Goal: Transaction & Acquisition: Purchase product/service

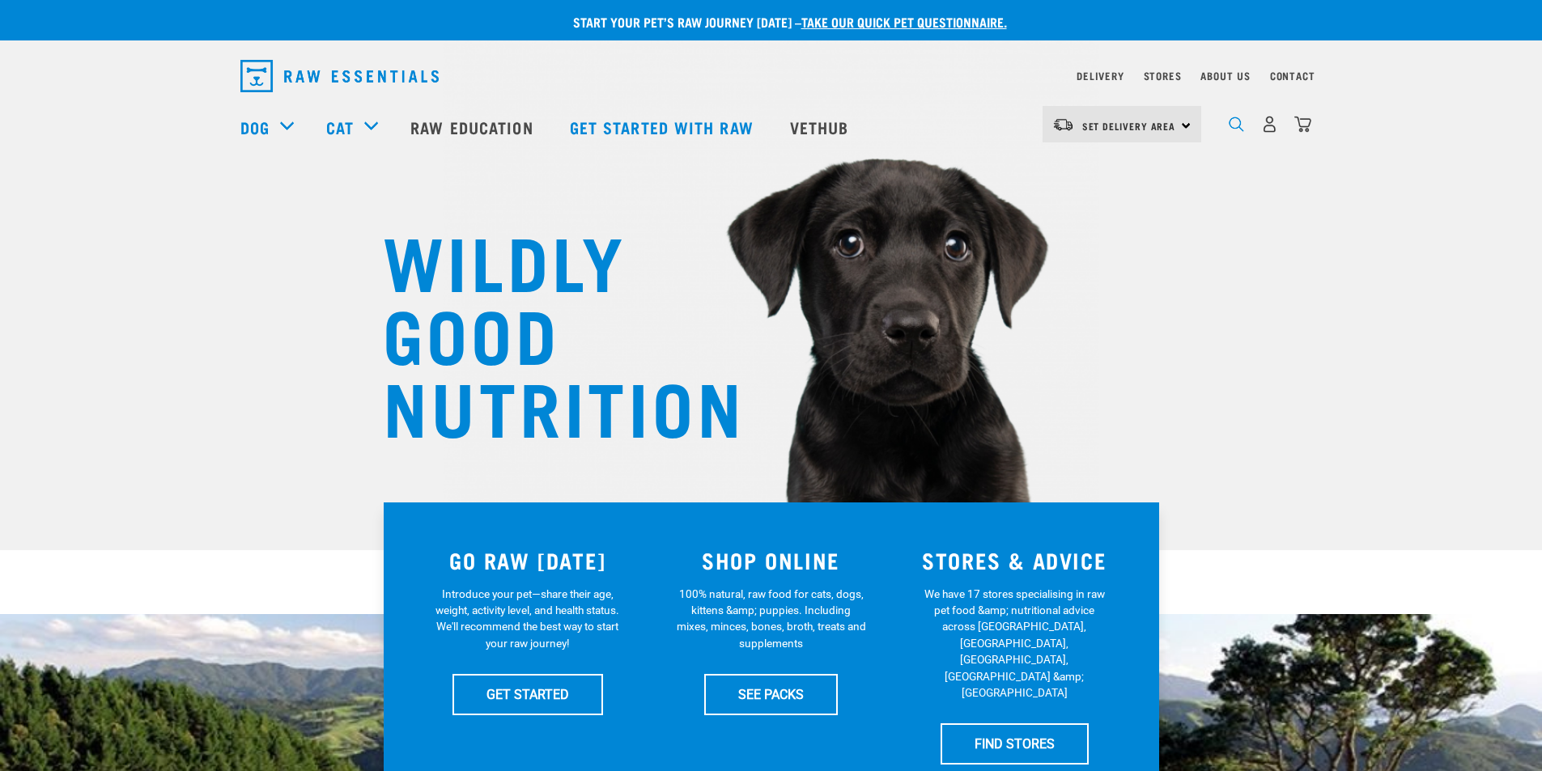
click at [1231, 132] on img "dropdown navigation" at bounding box center [1236, 124] width 15 height 15
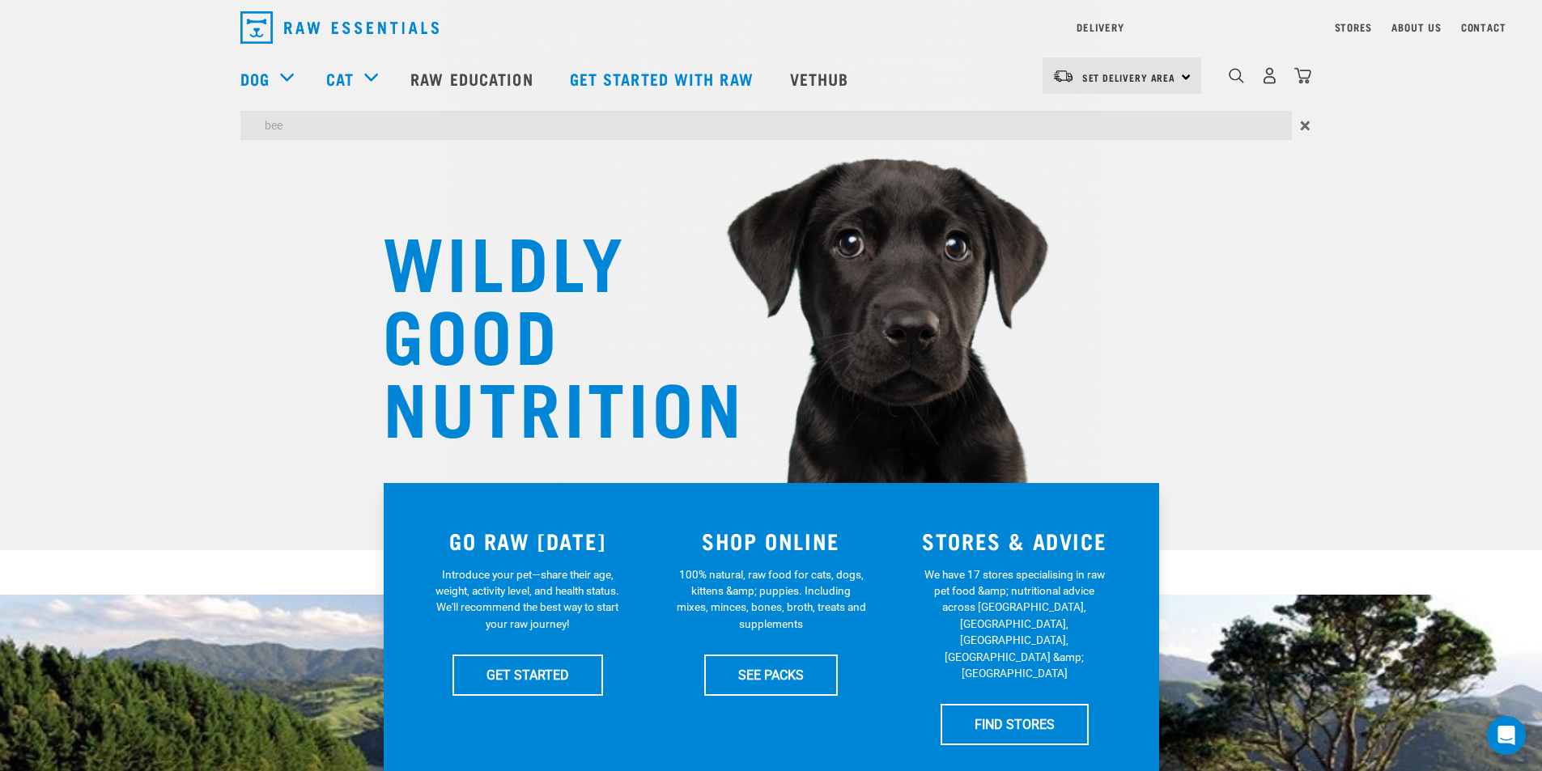
type input "bee"
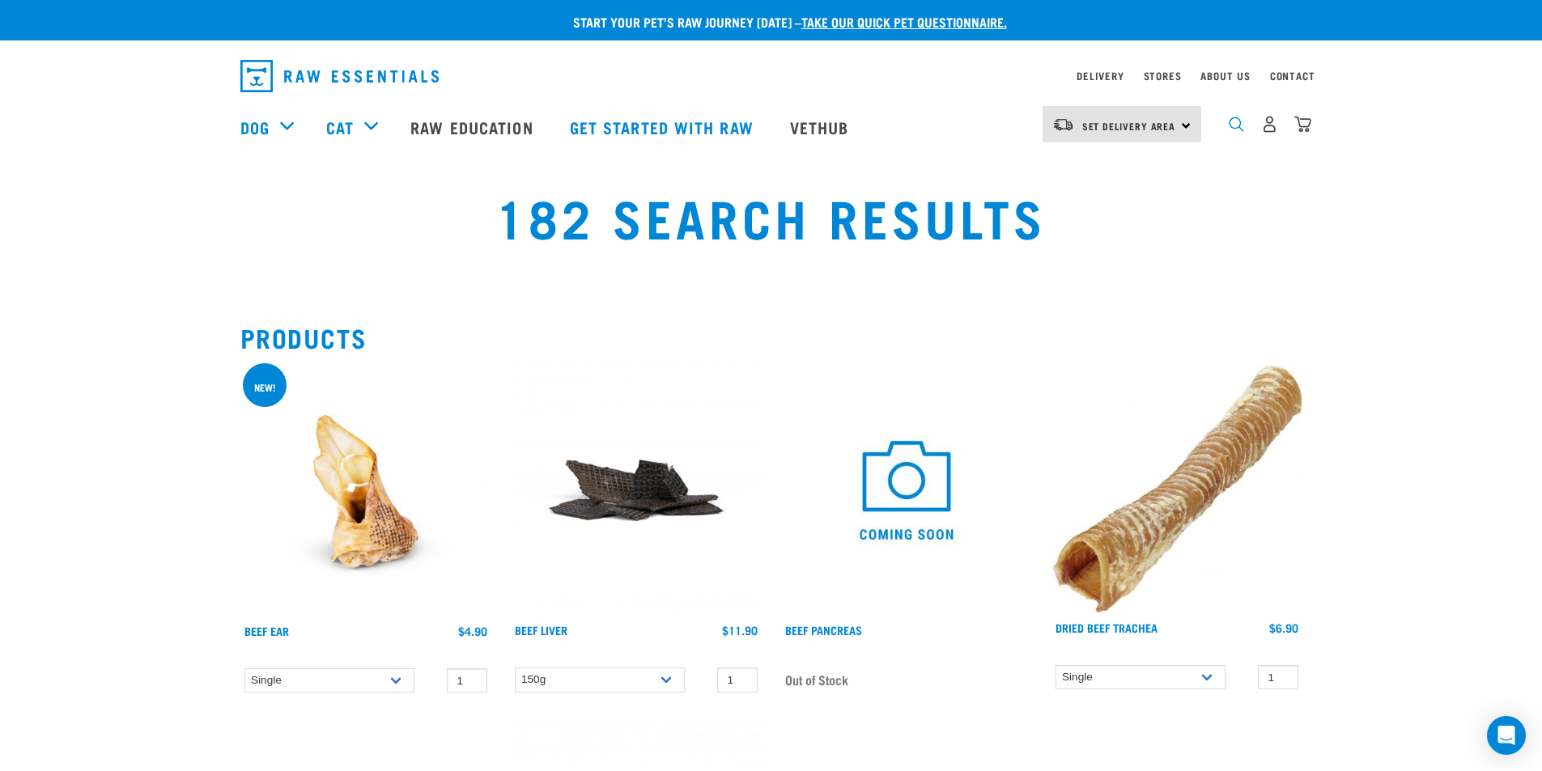
click at [1241, 132] on img "dropdown navigation" at bounding box center [1236, 124] width 15 height 15
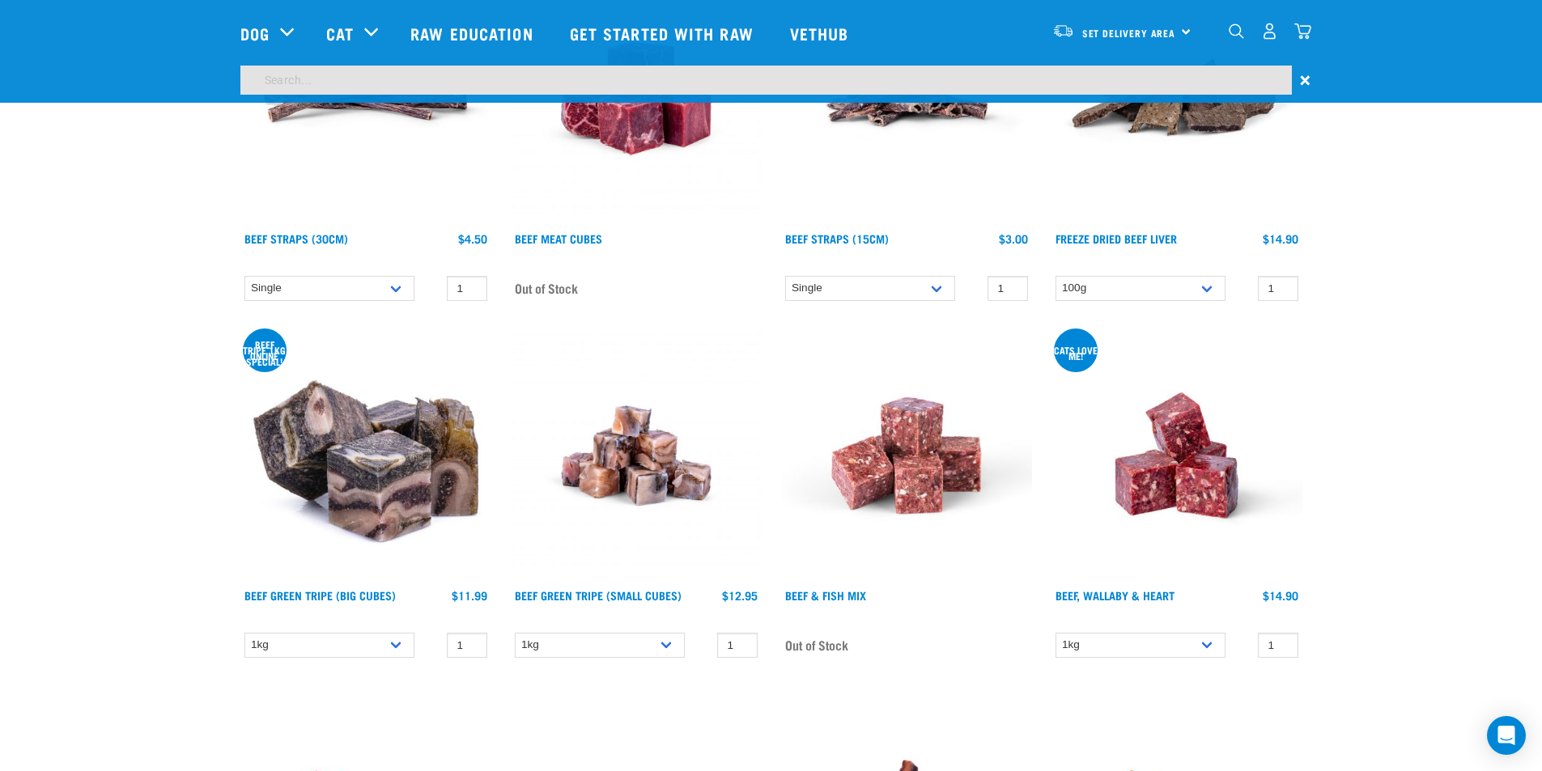
scroll to position [674, 0]
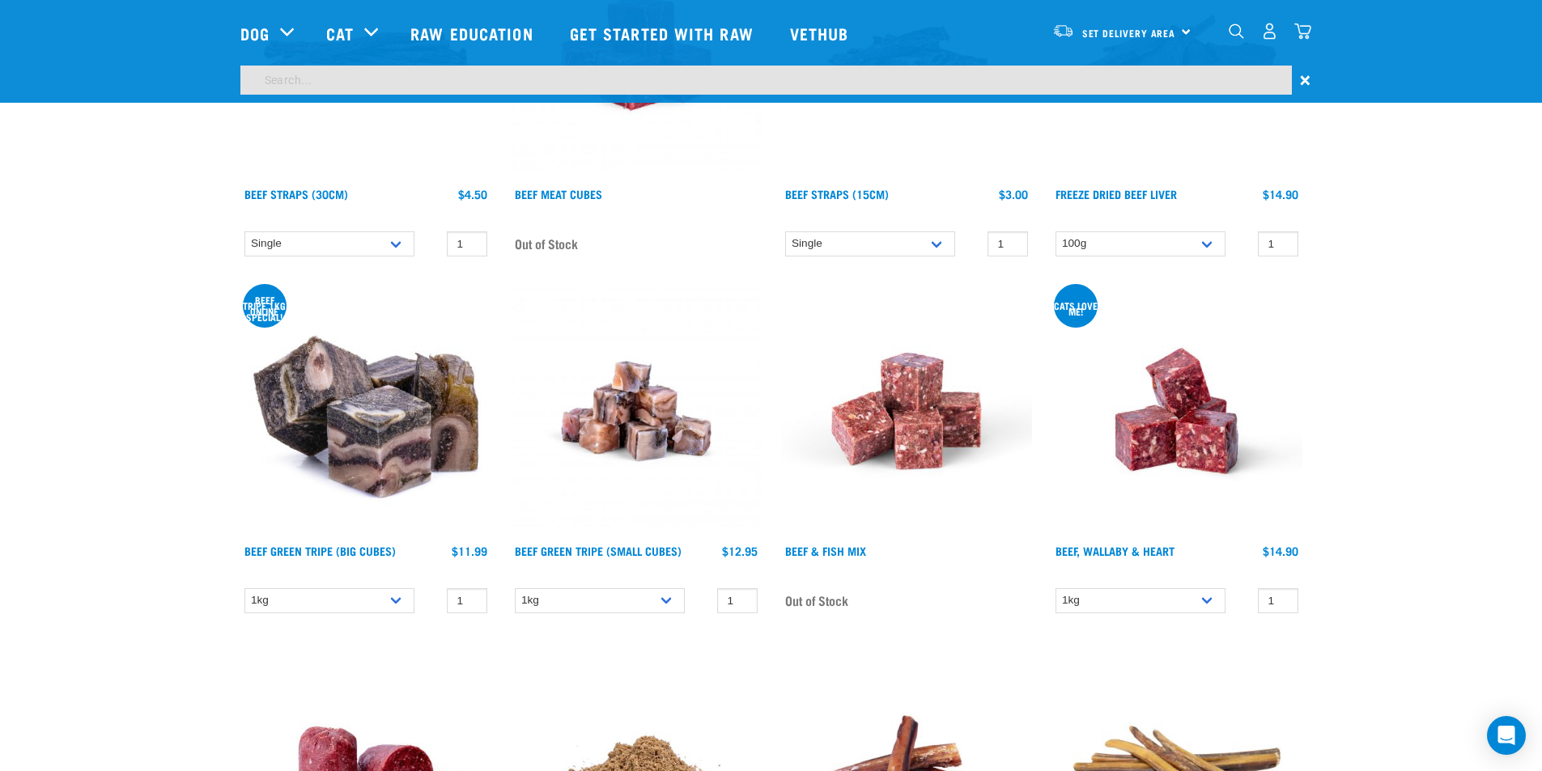
click at [877, 64] on div "Dog Shop All Dog Get Started Packs Wildly Good Meal Packs Shop By Category" at bounding box center [776, 33] width 1072 height 65
click at [932, 78] on input "search" at bounding box center [765, 80] width 1051 height 29
type input "bee pollen"
